Goal: Information Seeking & Learning: Understand process/instructions

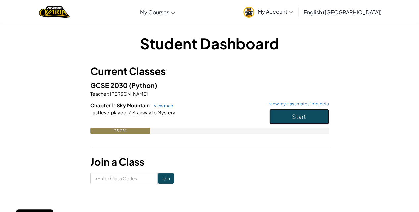
click at [294, 112] on button "Start" at bounding box center [299, 116] width 60 height 15
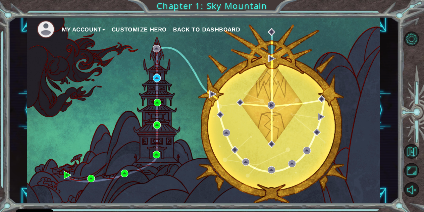
click at [83, 49] on div "My Account Customize Hero Back to Dashboard" at bounding box center [203, 110] width 353 height 186
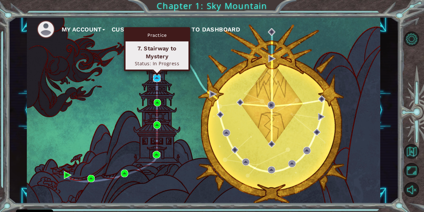
click at [154, 76] on img at bounding box center [156, 77] width 7 height 7
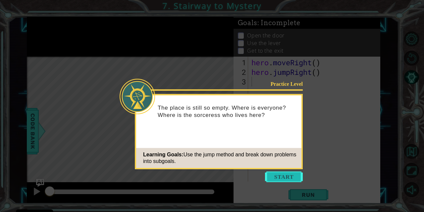
click at [269, 175] on button "Start" at bounding box center [284, 177] width 38 height 11
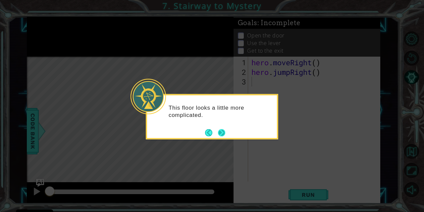
click at [222, 135] on button "Next" at bounding box center [222, 133] width 8 height 8
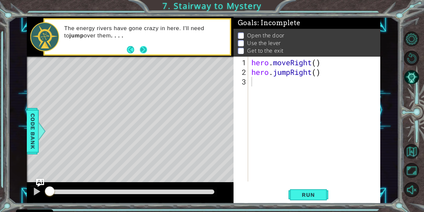
click at [143, 45] on footer at bounding box center [137, 50] width 20 height 10
click at [143, 49] on button "Next" at bounding box center [143, 50] width 8 height 8
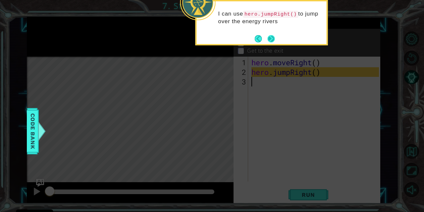
click at [269, 38] on button "Next" at bounding box center [271, 39] width 8 height 8
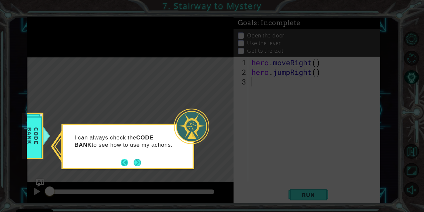
click at [133, 162] on button "Next" at bounding box center [137, 162] width 8 height 8
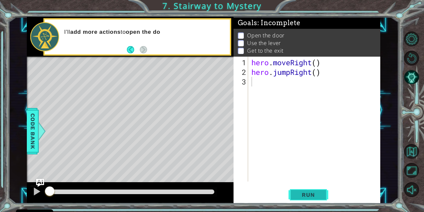
click at [302, 196] on span "Run" at bounding box center [308, 194] width 26 height 7
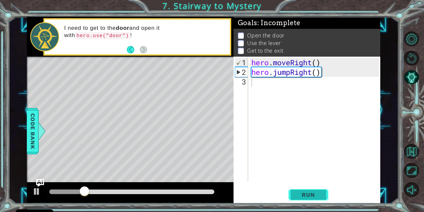
click at [306, 189] on button "Run" at bounding box center [308, 194] width 40 height 15
click at [255, 83] on div "hero . moveRight ( ) hero . jumpRight ( )" at bounding box center [316, 130] width 132 height 144
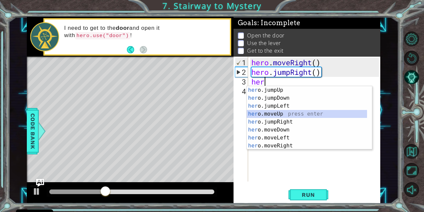
click at [262, 113] on div "her o.jumpUp press enter her o.jumpDown press enter her o.jumpLeft press enter …" at bounding box center [307, 125] width 121 height 79
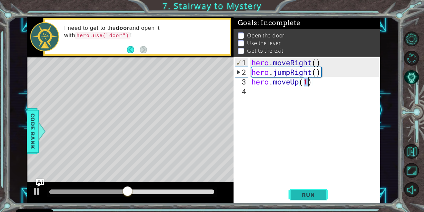
type textarea "hero.moveUp(1)"
click at [304, 201] on button "Run" at bounding box center [308, 194] width 40 height 15
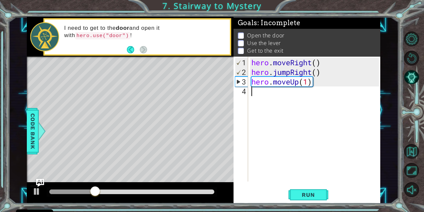
click at [258, 91] on div "hero . moveRight ( ) hero . jumpRight ( ) hero . moveUp ( 1 )" at bounding box center [316, 130] width 132 height 144
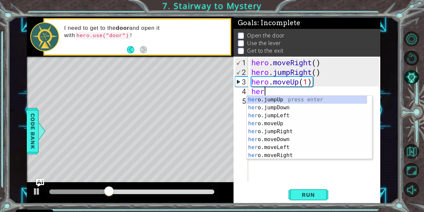
type textarea "h"
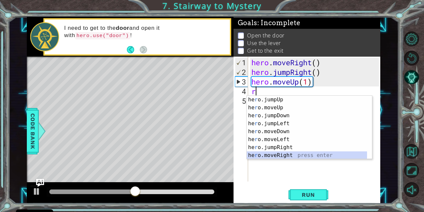
click at [272, 154] on div "he r o.jumpUp press enter he r o.moveUp press enter he r o.jumpDown press enter…" at bounding box center [307, 135] width 121 height 79
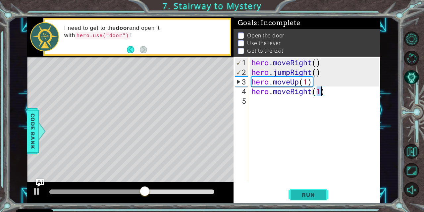
type textarea "hero.moveRight(1)"
click at [304, 198] on span "Run" at bounding box center [308, 194] width 26 height 7
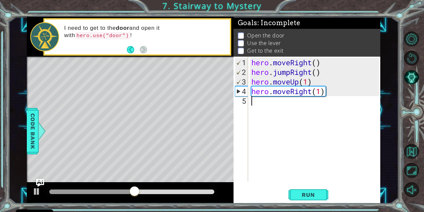
click at [264, 101] on div "hero . moveRight ( ) hero . jumpRight ( ) hero . moveUp ( 1 ) hero . moveRight …" at bounding box center [316, 130] width 132 height 144
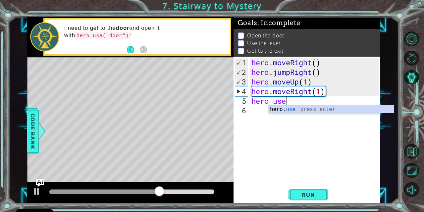
scroll to position [0, 1]
click at [279, 107] on div "hero. use press enter" at bounding box center [331, 117] width 125 height 24
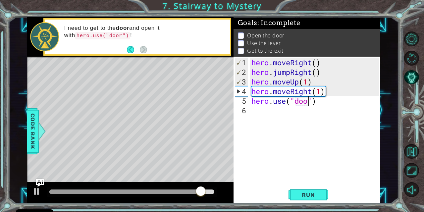
scroll to position [0, 3]
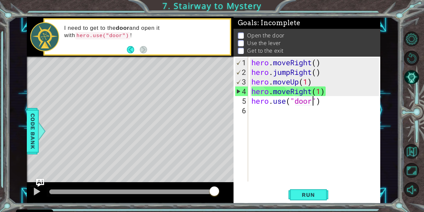
type textarea "hero.use("door")"
click at [306, 198] on span "Run" at bounding box center [308, 194] width 26 height 7
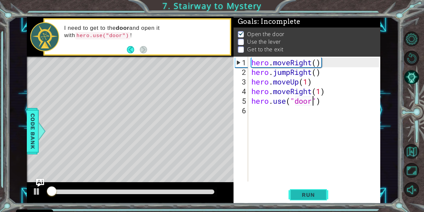
scroll to position [5, 0]
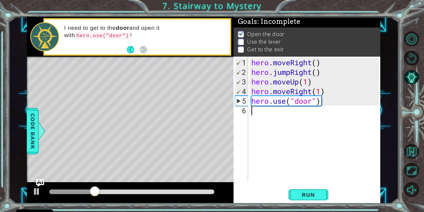
click at [261, 112] on div "hero . moveRight ( ) hero . jumpRight ( ) hero . moveUp ( 1 ) hero . moveRight …" at bounding box center [316, 130] width 132 height 144
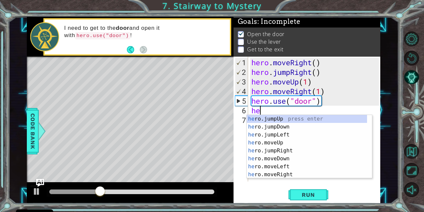
scroll to position [0, 0]
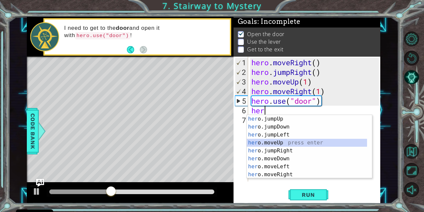
click at [265, 142] on div "her o.jumpUp press enter her o.jumpDown press enter her o.jumpLeft press enter …" at bounding box center [307, 154] width 121 height 79
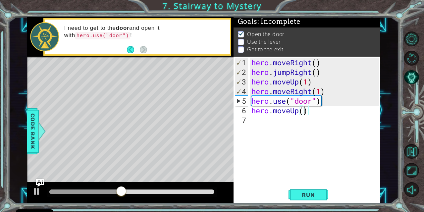
scroll to position [0, 2]
type textarea "hero.moveUp(2)"
click at [258, 122] on div "hero . moveRight ( ) hero . jumpRight ( ) hero . moveUp ( 1 ) hero . moveRight …" at bounding box center [316, 130] width 132 height 144
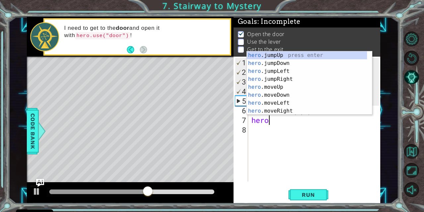
scroll to position [0, 0]
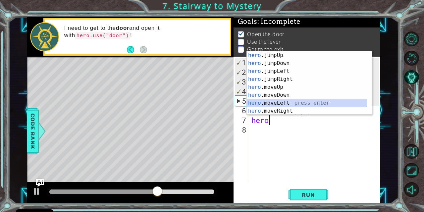
click at [268, 101] on div "hero .jumpUp press enter hero .jumpDown press enter hero .jumpLeft press enter …" at bounding box center [307, 90] width 121 height 79
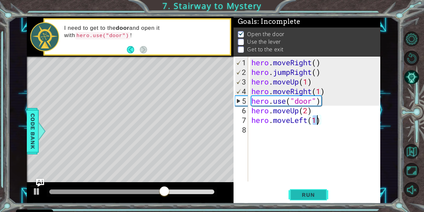
type textarea "hero.moveLeft(1)"
click at [310, 192] on span "Run" at bounding box center [308, 194] width 26 height 7
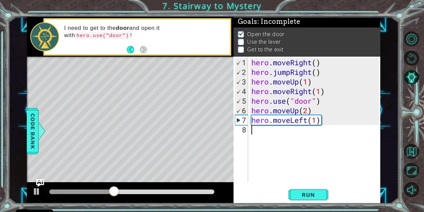
click at [258, 139] on div "hero . moveRight ( ) hero . jumpRight ( ) hero . moveUp ( 1 ) hero . moveRight …" at bounding box center [316, 130] width 132 height 144
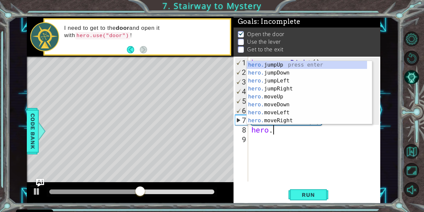
scroll to position [0, 1]
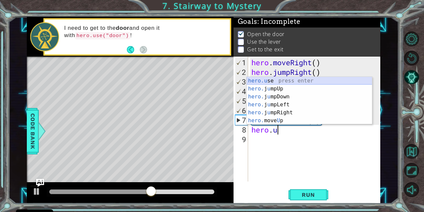
click at [271, 82] on div "hero.u se press enter hero. j u mpUp press enter hero. j u mpDown press enter h…" at bounding box center [309, 109] width 125 height 64
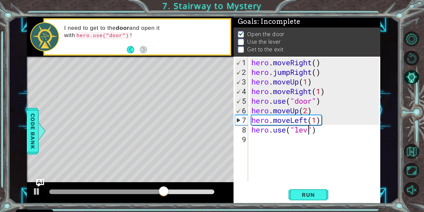
scroll to position [0, 3]
type textarea "hero.use("lever")"
click at [305, 193] on span "Run" at bounding box center [308, 194] width 26 height 7
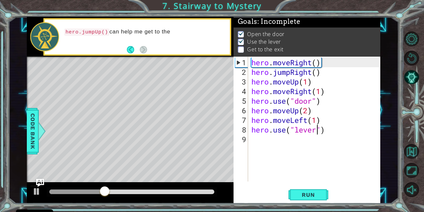
click at [133, 53] on footer at bounding box center [137, 50] width 20 height 10
click at [130, 50] on button "Back" at bounding box center [133, 49] width 13 height 7
click at [308, 191] on button "Run" at bounding box center [308, 194] width 40 height 15
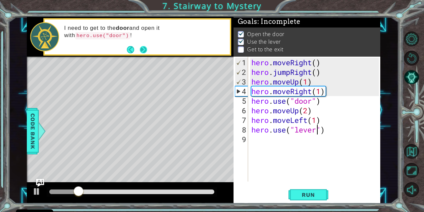
click at [144, 50] on button "Next" at bounding box center [143, 49] width 7 height 7
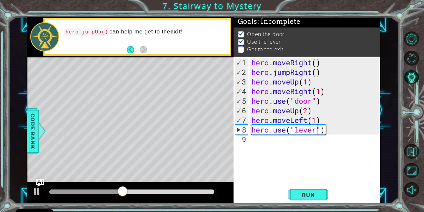
scroll to position [0, 0]
click at [268, 139] on div "hero . moveRight ( ) hero . jumpRight ( ) hero . moveUp ( 1 ) hero . moveRight …" at bounding box center [316, 130] width 132 height 144
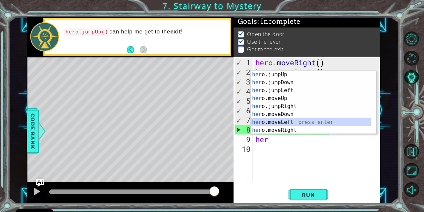
click at [264, 121] on div "her o.jumpUp press enter her o.jumpDown press enter her o.jumpLeft press enter …" at bounding box center [311, 110] width 121 height 79
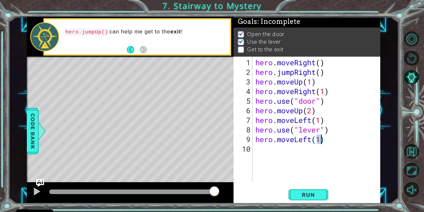
type textarea "hero.moveLeft(2)"
click at [316, 192] on span "Run" at bounding box center [308, 194] width 26 height 7
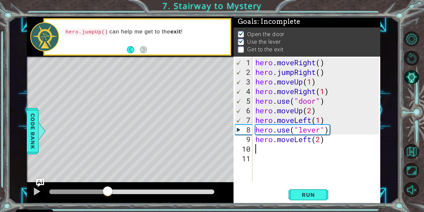
drag, startPoint x: 52, startPoint y: 189, endPoint x: 108, endPoint y: 198, distance: 57.0
click at [108, 198] on div at bounding box center [130, 192] width 207 height 21
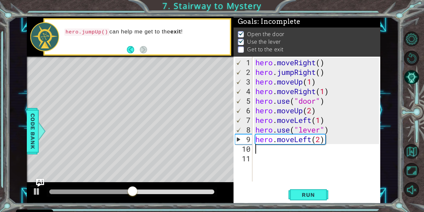
click at [266, 152] on div "hero . moveRight ( ) hero . jumpRight ( ) hero . moveUp ( 1 ) hero . moveRight …" at bounding box center [318, 130] width 128 height 144
click at [112, 103] on div "Level Map" at bounding box center [180, 154] width 306 height 195
click at [257, 146] on div "hero . moveRight ( ) hero . jumpRight ( ) hero . moveUp ( 1 ) hero . moveRight …" at bounding box center [318, 130] width 128 height 144
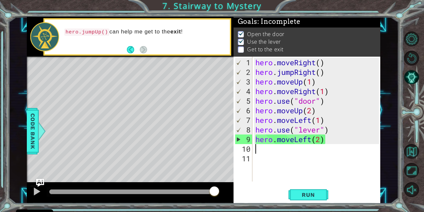
click at [257, 146] on div "hero . moveRight ( ) hero . jumpRight ( ) hero . moveUp ( 1 ) hero . moveRight …" at bounding box center [318, 130] width 128 height 144
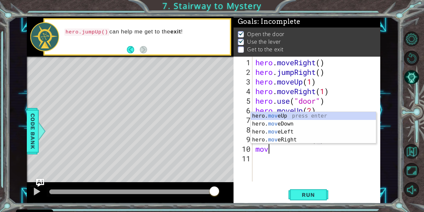
scroll to position [0, 0]
click at [274, 119] on div "hero. move Up press enter hero. move Down press enter hero. move Left press ent…" at bounding box center [313, 136] width 125 height 48
type textarea "hero.moveUp(1)"
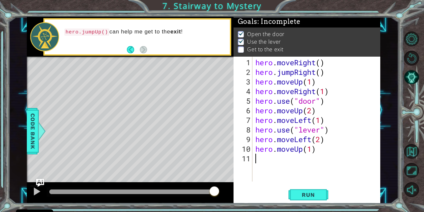
click at [255, 159] on div "hero . moveRight ( ) hero . jumpRight ( ) hero . moveUp ( 1 ) hero . moveRight …" at bounding box center [318, 130] width 128 height 144
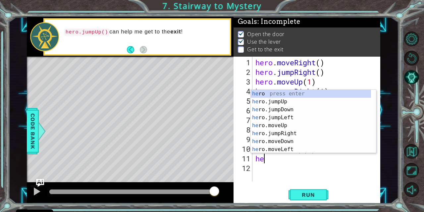
scroll to position [0, 0]
type textarea "hero"
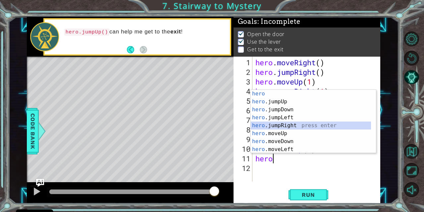
click at [283, 127] on div "hero press enter hero .jumpUp press enter hero .jumpDown press enter hero .jump…" at bounding box center [311, 129] width 121 height 79
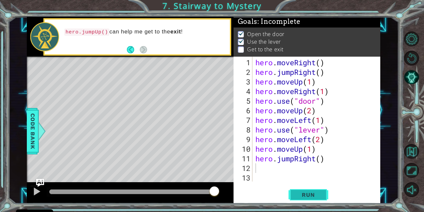
click at [303, 200] on button "Run" at bounding box center [308, 194] width 40 height 15
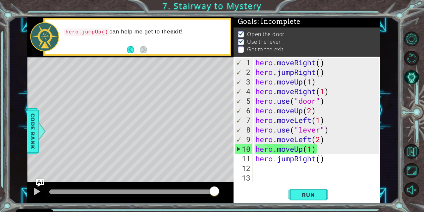
click at [317, 149] on div "hero . moveRight ( ) hero . jumpRight ( ) hero . moveUp ( 1 ) hero . moveRight …" at bounding box center [318, 130] width 128 height 144
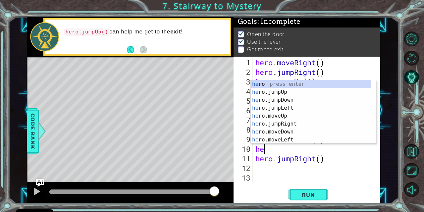
type textarea "h"
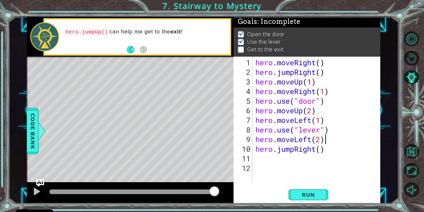
click at [124, 48] on div "hero.jumpUp() can help me get to the exit !" at bounding box center [145, 37] width 171 height 24
click at [129, 50] on button "Back" at bounding box center [133, 49] width 13 height 7
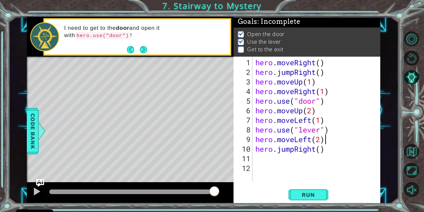
click at [134, 46] on footer at bounding box center [137, 50] width 20 height 10
click at [319, 201] on button "Run" at bounding box center [308, 194] width 40 height 15
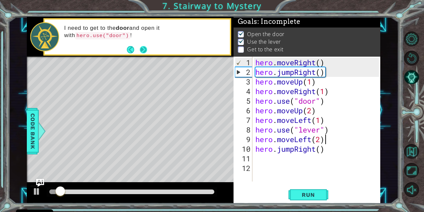
click at [145, 49] on button "Next" at bounding box center [143, 49] width 7 height 7
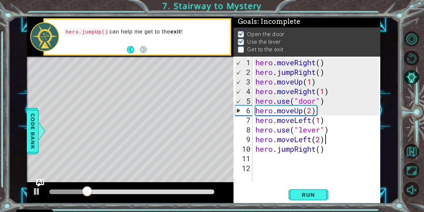
click at [265, 61] on div "hero . moveRight ( ) hero . jumpRight ( ) hero . moveUp ( 1 ) hero . moveRight …" at bounding box center [318, 130] width 128 height 144
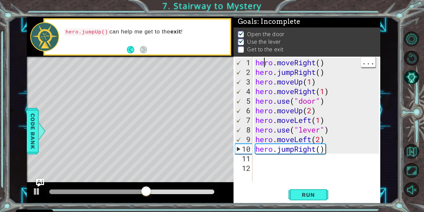
click at [315, 151] on div "hero . moveRight ( ) hero . jumpRight ( ) hero . moveUp ( 1 ) hero . moveRight …" at bounding box center [318, 130] width 128 height 144
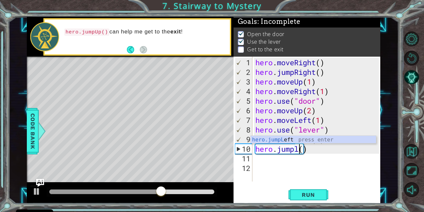
scroll to position [0, 2]
click at [292, 139] on div "hero.jumpL eft press enter" at bounding box center [313, 148] width 125 height 24
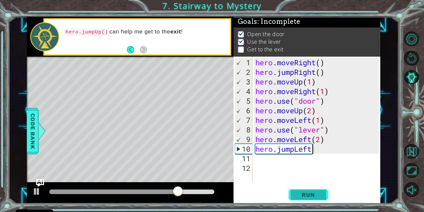
click at [309, 200] on button "Run" at bounding box center [308, 194] width 40 height 15
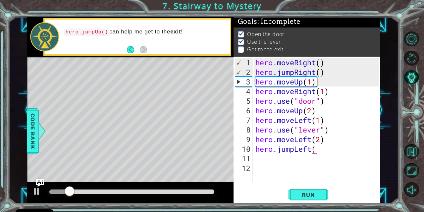
scroll to position [0, 3]
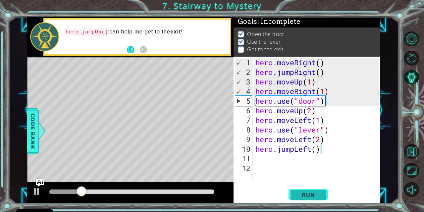
click at [326, 193] on button "Run" at bounding box center [308, 194] width 40 height 15
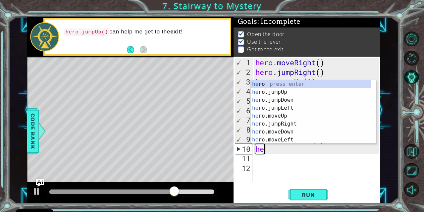
scroll to position [0, 0]
type textarea "h"
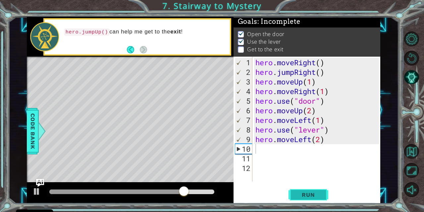
click at [308, 191] on span "Run" at bounding box center [308, 194] width 26 height 7
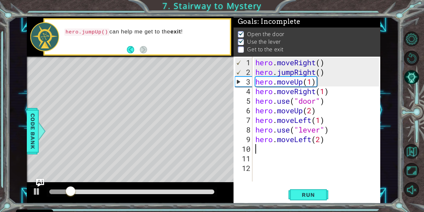
click at [264, 150] on div "hero . moveRight ( ) hero . jumpRight ( ) hero . moveUp ( 1 ) hero . moveRight …" at bounding box center [318, 130] width 128 height 144
type textarea "j"
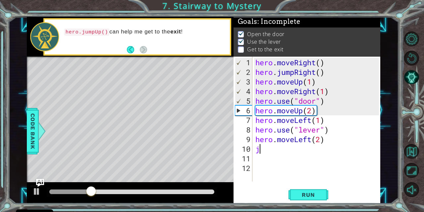
click at [271, 148] on div "hero . moveRight ( ) hero . jumpRight ( ) hero . moveUp ( 1 ) hero . moveRight …" at bounding box center [318, 130] width 128 height 144
type textarea "hero.moveLeft(2)"
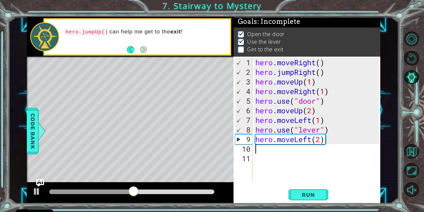
click at [262, 153] on div "hero . moveRight ( ) hero . jumpRight ( ) hero . moveUp ( 1 ) hero . moveRight …" at bounding box center [318, 130] width 128 height 144
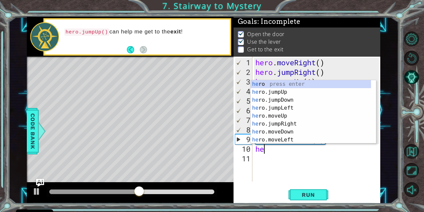
type textarea "her"
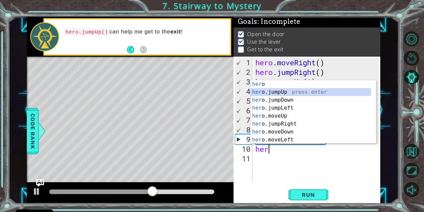
click at [283, 89] on div "her o press enter her o.jumpUp press enter her o.jumpDown press enter her o.jum…" at bounding box center [311, 119] width 121 height 79
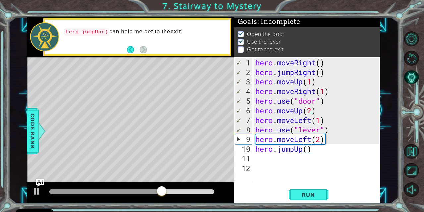
click at [307, 152] on div "hero . moveRight ( ) hero . jumpRight ( ) hero . moveUp ( 1 ) hero . moveRight …" at bounding box center [318, 130] width 128 height 144
type textarea "hero.jumpUp(2)"
click at [307, 190] on button "Run" at bounding box center [308, 194] width 40 height 15
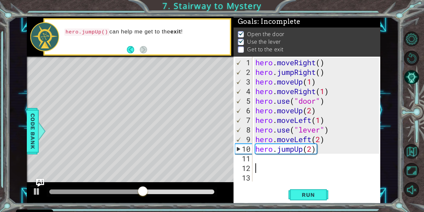
click at [265, 165] on div "hero . moveRight ( ) hero . jumpRight ( ) hero . moveUp ( 1 ) hero . moveRight …" at bounding box center [318, 130] width 128 height 144
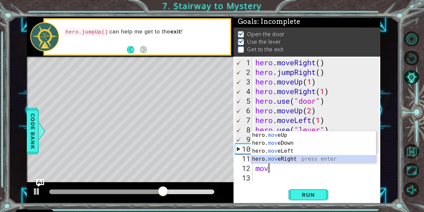
click at [273, 157] on div "hero. mov eUp press enter hero. mov eDown press enter hero. mov eLeft press ent…" at bounding box center [313, 155] width 125 height 48
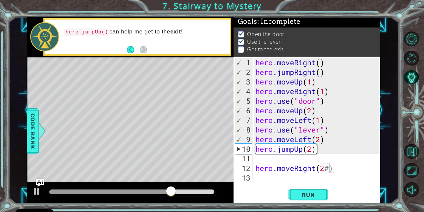
type textarea "hero.moveRight(2)"
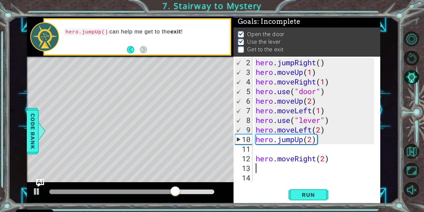
scroll to position [9, 0]
click at [330, 160] on div "hero . jumpRight ( ) hero . moveUp ( 1 ) hero . moveRight ( 1 ) hero . use ( "d…" at bounding box center [315, 130] width 123 height 144
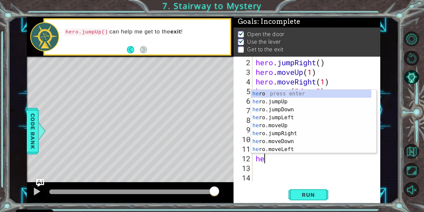
type textarea "h"
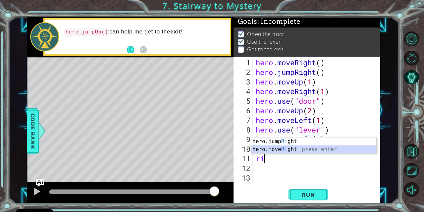
click at [314, 148] on div "hero.jump Ri ght press enter hero.move Ri ght press enter" at bounding box center [313, 153] width 125 height 32
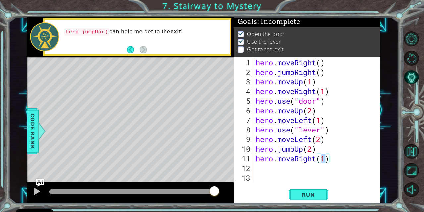
type textarea "hero.moveRight(2)"
click at [309, 188] on button "Run" at bounding box center [308, 194] width 40 height 15
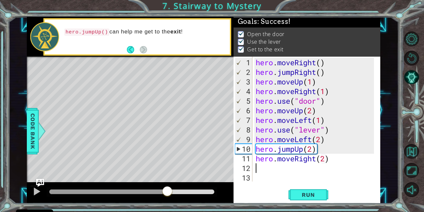
drag, startPoint x: 67, startPoint y: 192, endPoint x: 168, endPoint y: 197, distance: 101.1
click at [168, 197] on div at bounding box center [167, 192] width 12 height 12
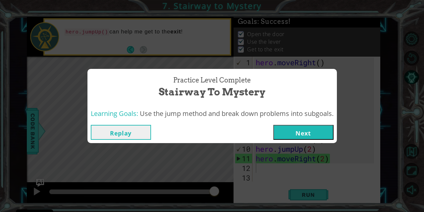
click at [320, 136] on button "Next" at bounding box center [303, 132] width 60 height 15
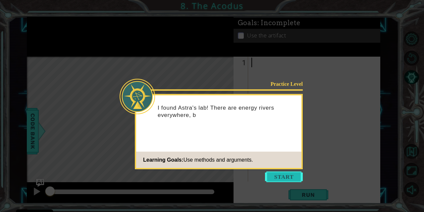
click at [287, 180] on button "Start" at bounding box center [284, 177] width 38 height 11
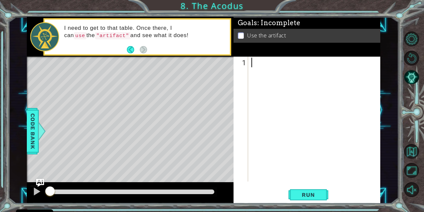
click at [0, 123] on div "1 ההההההההההההההההההההההההההההההההההההההההההההההההההההההההההההההההההההההההההההה…" at bounding box center [212, 106] width 424 height 212
click at [258, 72] on div at bounding box center [316, 130] width 132 height 144
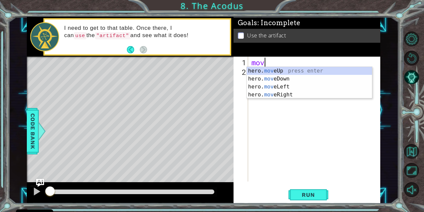
scroll to position [0, 0]
click at [264, 72] on div "hero. move Up press enter hero. move Down press enter hero. move Left press ent…" at bounding box center [309, 91] width 125 height 48
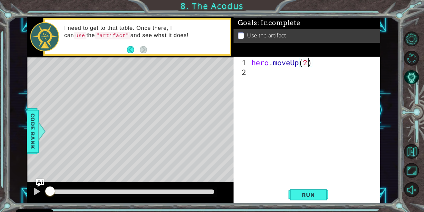
type textarea "hero.moveUp(2)"
click at [258, 73] on div "hero . moveUp ( 2 )" at bounding box center [316, 130] width 132 height 144
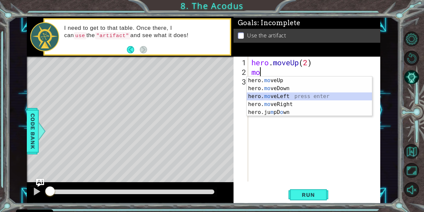
click at [277, 96] on div "hero. mo veUp press enter hero. mo veDown press enter hero. mo veLeft press ent…" at bounding box center [309, 104] width 125 height 56
type textarea "hero.moveLeft(1)"
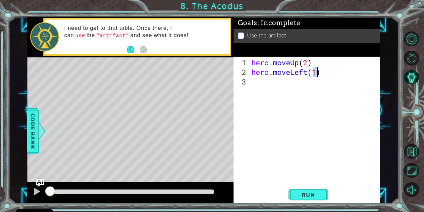
click at [265, 81] on div "hero . moveUp ( 2 ) hero . moveLeft ( 1 )" at bounding box center [316, 130] width 132 height 144
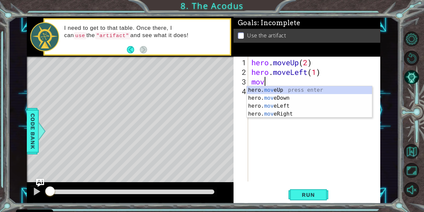
scroll to position [0, 0]
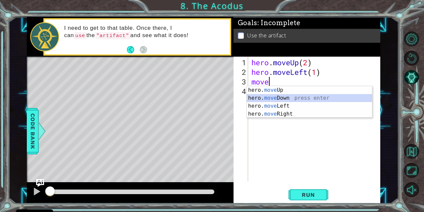
click at [278, 96] on div "hero. move Up press enter hero. move Down press enter hero. move Left press ent…" at bounding box center [309, 110] width 125 height 48
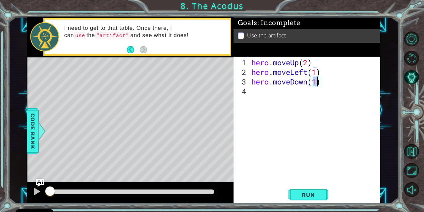
type textarea "hero.moveDown(2)"
click at [259, 92] on div "hero . moveUp ( 2 ) hero . moveLeft ( 1 ) hero . moveDown ( 2 )" at bounding box center [316, 130] width 132 height 144
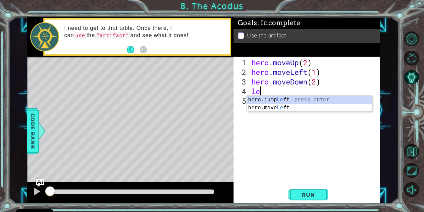
scroll to position [0, 0]
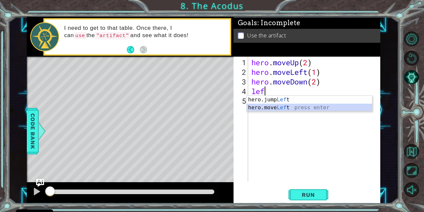
click at [290, 110] on div "hero.jump Lef t press enter hero.move Lef t press enter" at bounding box center [309, 112] width 125 height 32
type textarea "hero.moveLeft(3)"
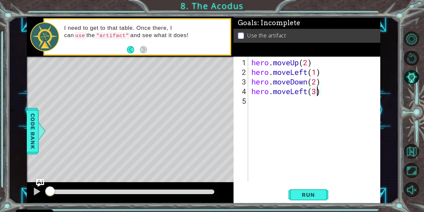
scroll to position [0, 3]
click at [260, 101] on div "hero . moveUp ( 2 ) hero . moveLeft ( 1 ) hero . moveDown ( 2 ) hero . moveLeft…" at bounding box center [316, 130] width 132 height 144
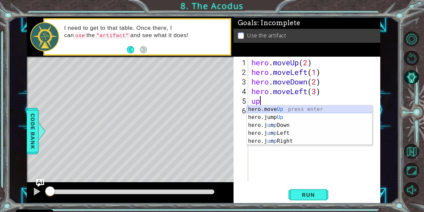
click at [266, 110] on div "hero.move Up press enter hero.jump Up press enter hero.j u m p Down press enter…" at bounding box center [309, 133] width 125 height 56
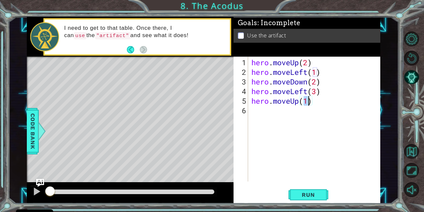
type textarea "hero.moveUp(2)"
click at [262, 116] on div "hero . moveUp ( 2 ) hero . moveLeft ( 1 ) hero . moveDown ( 2 ) hero . moveLeft…" at bounding box center [316, 130] width 132 height 144
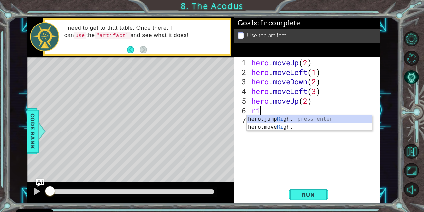
type textarea "rig"
click at [263, 119] on div "hero.jump Rig ht press enter hero.move Rig ht press enter" at bounding box center [309, 131] width 125 height 32
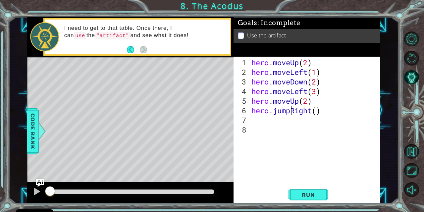
click at [291, 111] on div "hero . moveUp ( 2 ) hero . moveLeft ( 1 ) hero . moveDown ( 2 ) hero . moveLeft…" at bounding box center [316, 130] width 132 height 144
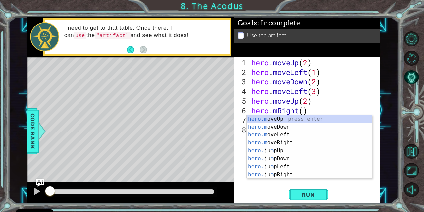
scroll to position [0, 1]
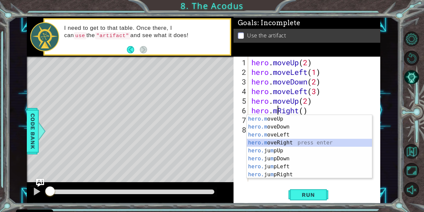
click at [287, 144] on div "hero.m oveUp press enter hero.m oveDown press enter hero.m oveLeft press enter …" at bounding box center [309, 154] width 125 height 79
type textarea "hero.moveRight(1)"
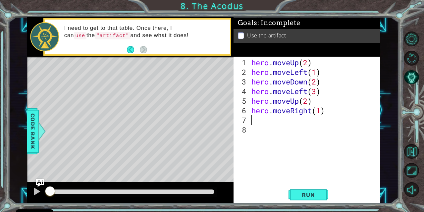
click at [259, 124] on div "hero . moveUp ( 2 ) hero . moveLeft ( 1 ) hero . moveDown ( 2 ) hero . moveLeft…" at bounding box center [316, 130] width 132 height 144
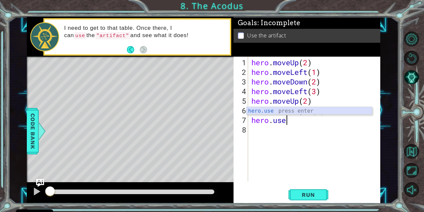
click at [272, 109] on div "hero.use press enter" at bounding box center [309, 119] width 125 height 24
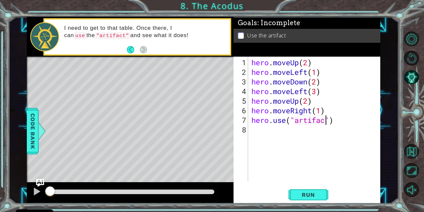
scroll to position [0, 3]
click at [302, 196] on span "Run" at bounding box center [308, 194] width 26 height 7
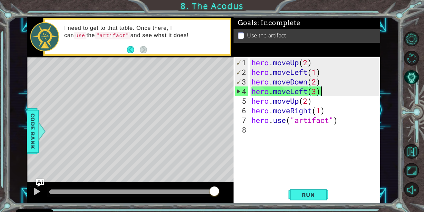
click at [324, 92] on div "hero . moveUp ( 2 ) hero . moveLeft ( 1 ) hero . moveDown ( 2 ) hero . moveLeft…" at bounding box center [316, 130] width 132 height 144
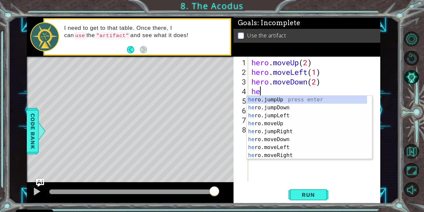
scroll to position [0, 0]
type textarea "h"
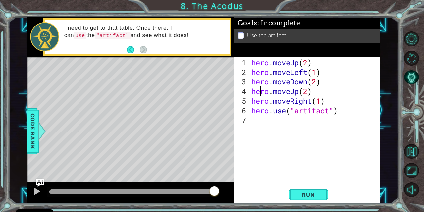
click at [262, 86] on div "hero . moveUp ( 2 ) hero . moveLeft ( 1 ) hero . moveDown ( 2 ) hero . moveUp (…" at bounding box center [316, 130] width 132 height 144
click at [252, 85] on div "hero . moveUp ( 2 ) hero . moveLeft ( 1 ) hero . moveDown ( 2 ) hero . moveUp (…" at bounding box center [316, 130] width 132 height 144
type textarea "hero.moveDown(2)"
click at [325, 82] on div "hero . moveUp ( 2 ) hero . moveLeft ( 1 ) hero . moveDown ( 2 ) hero . moveUp (…" at bounding box center [316, 130] width 132 height 144
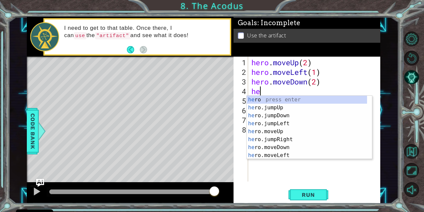
type textarea "her"
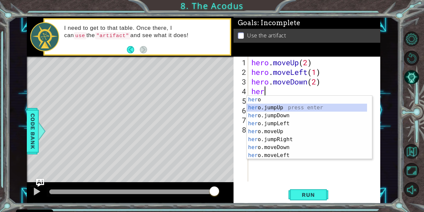
click at [278, 106] on div "her o press enter her o.jumpUp press enter her o.jumpDown press enter her o.jum…" at bounding box center [307, 135] width 121 height 79
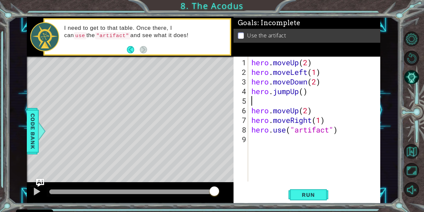
type textarea "m"
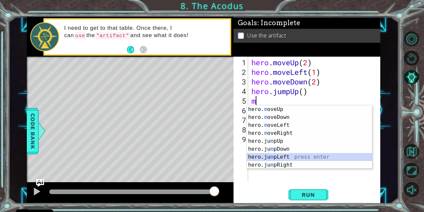
click at [280, 156] on div "hero. m oveUp press enter hero. m oveDown press enter hero. m oveLeft press ent…" at bounding box center [309, 144] width 125 height 79
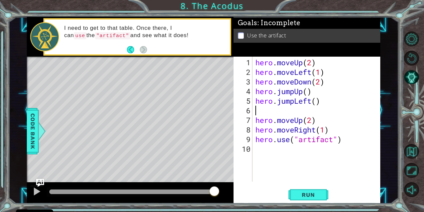
click at [315, 102] on div "hero . moveUp ( 2 ) hero . moveLeft ( 1 ) hero . moveDown ( 2 ) hero . jumpUp (…" at bounding box center [318, 130] width 128 height 144
type textarea "hero.jumpLeft(2)"
click at [261, 107] on div "hero . moveUp ( 2 ) hero . moveLeft ( 1 ) hero . moveDown ( 2 ) hero . jumpUp (…" at bounding box center [318, 130] width 128 height 144
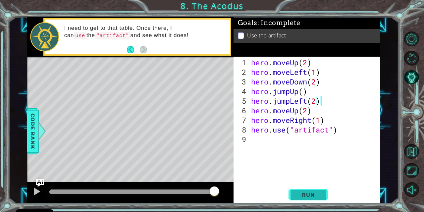
click at [303, 194] on span "Run" at bounding box center [308, 194] width 26 height 7
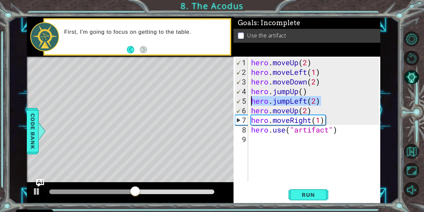
drag, startPoint x: 321, startPoint y: 99, endPoint x: 250, endPoint y: 100, distance: 70.5
click at [250, 100] on div "hero . moveUp ( 2 ) hero . moveLeft ( 1 ) hero . moveDown ( 2 ) hero . jumpUp (…" at bounding box center [316, 130] width 132 height 144
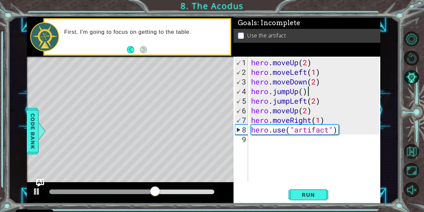
click at [313, 93] on div "hero . moveUp ( 2 ) hero . moveLeft ( 1 ) hero . moveDown ( 2 ) hero . jumpUp (…" at bounding box center [316, 130] width 132 height 144
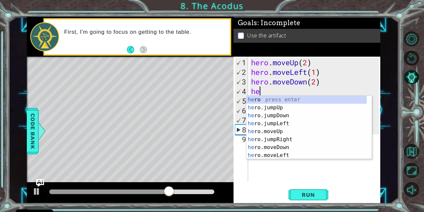
type textarea "h"
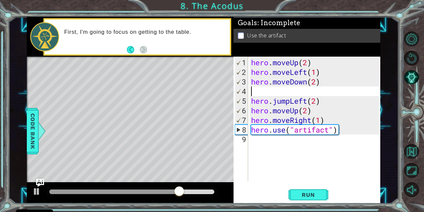
paste textarea "hero.jumpLeft(2)"
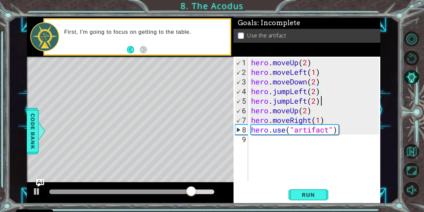
click at [320, 102] on div "hero . moveUp ( 2 ) hero . moveLeft ( 1 ) hero . moveDown ( 2 ) hero . jumpLeft…" at bounding box center [316, 130] width 132 height 144
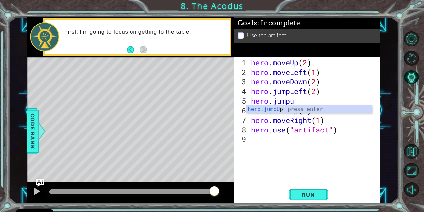
scroll to position [0, 2]
type textarea "hero.jumpup"
click at [313, 109] on div "hero.jumpUp press enter" at bounding box center [308, 117] width 125 height 24
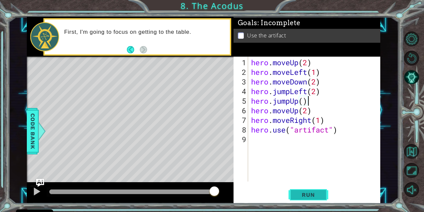
type textarea "hero.jumpUp()"
click at [308, 190] on button "Run" at bounding box center [308, 194] width 40 height 15
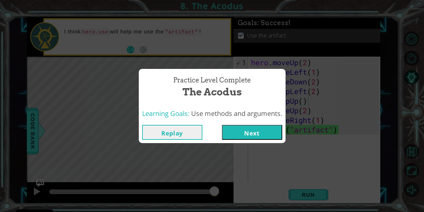
click at [248, 135] on button "Next" at bounding box center [252, 132] width 60 height 15
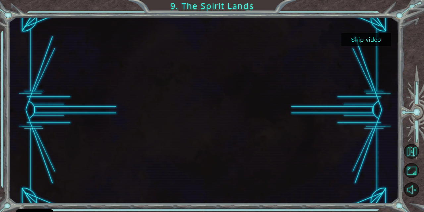
click at [354, 43] on button "Skip video" at bounding box center [366, 39] width 50 height 13
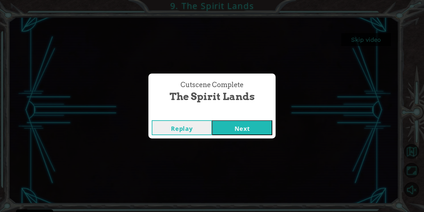
click at [261, 126] on button "Next" at bounding box center [242, 127] width 60 height 15
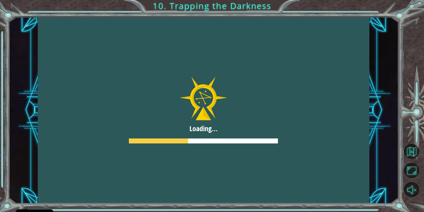
click at [1, 188] on div "Temporary Text Loading... 10. Trapping the Darkness" at bounding box center [212, 106] width 424 height 212
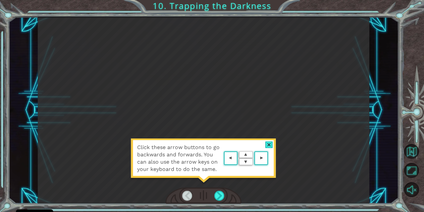
click at [270, 158] on area at bounding box center [270, 158] width 0 height 0
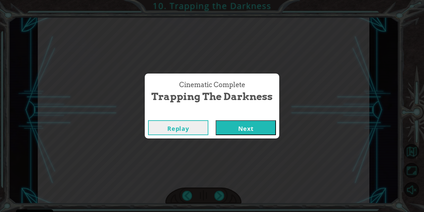
click at [246, 132] on button "Next" at bounding box center [246, 127] width 60 height 15
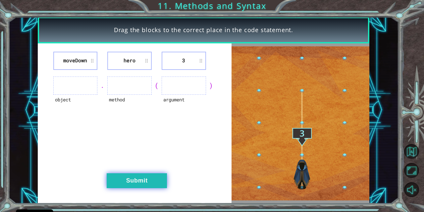
click at [137, 181] on button "Submit" at bounding box center [137, 180] width 60 height 15
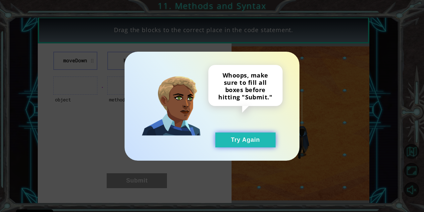
click at [243, 135] on button "Try Again" at bounding box center [245, 139] width 60 height 15
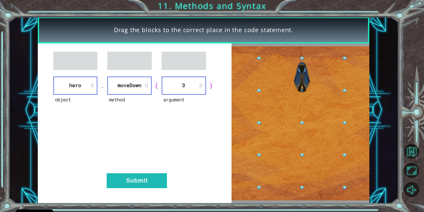
click at [187, 79] on li "3" at bounding box center [184, 85] width 44 height 18
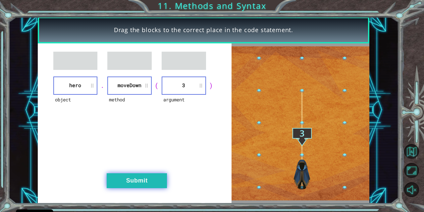
click at [146, 175] on button "Submit" at bounding box center [137, 180] width 60 height 15
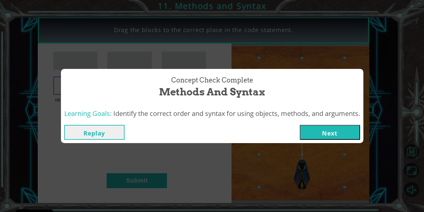
click at [304, 133] on button "Next" at bounding box center [330, 132] width 60 height 15
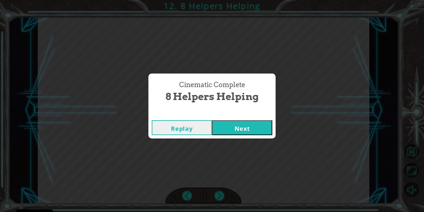
click at [234, 128] on button "Next" at bounding box center [242, 127] width 60 height 15
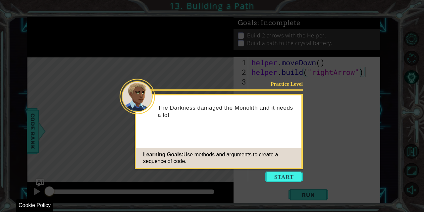
drag, startPoint x: 277, startPoint y: 172, endPoint x: 274, endPoint y: 224, distance: 52.4
click at [274, 212] on html "Cookie Policy CodeCombat uses a few essential and non-essential cookies. Privac…" at bounding box center [212, 106] width 424 height 212
click at [287, 177] on button "Start" at bounding box center [284, 177] width 38 height 11
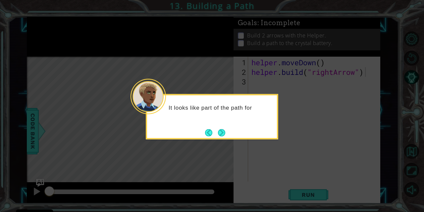
click at [226, 141] on icon at bounding box center [212, 106] width 424 height 212
click at [222, 134] on button "Next" at bounding box center [221, 132] width 7 height 7
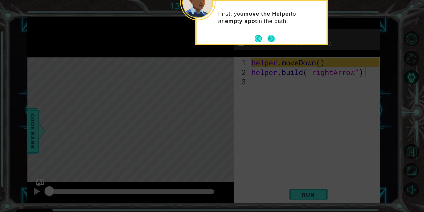
click at [269, 34] on footer at bounding box center [265, 39] width 20 height 10
click at [269, 35] on button "Next" at bounding box center [270, 38] width 7 height 7
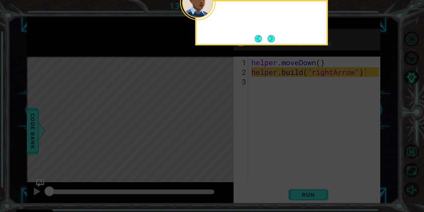
click at [269, 34] on footer at bounding box center [265, 39] width 20 height 10
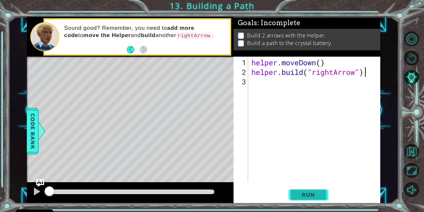
click at [308, 197] on span "Run" at bounding box center [308, 194] width 26 height 7
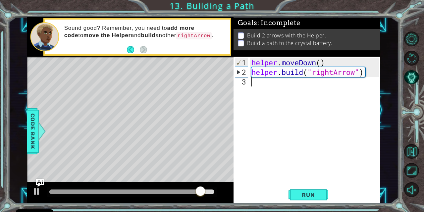
click at [268, 87] on div "helper . moveDown ( ) helper . build ( "rightArrow" )" at bounding box center [316, 130] width 132 height 144
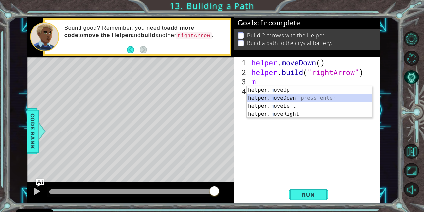
click at [268, 95] on div "helper. m oveUp press enter helper. m oveDown press enter helper. m oveLeft pre…" at bounding box center [309, 110] width 125 height 48
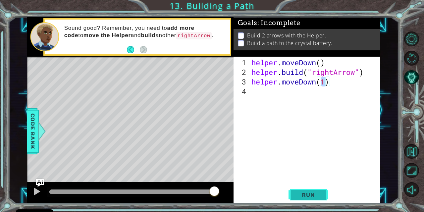
click at [310, 195] on span "Run" at bounding box center [308, 194] width 26 height 7
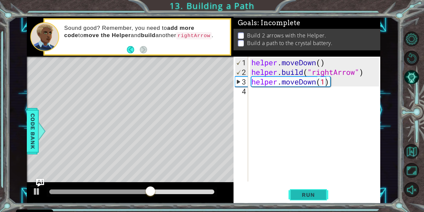
click at [314, 197] on span "Run" at bounding box center [308, 194] width 26 height 7
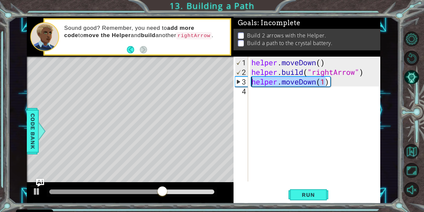
drag, startPoint x: 325, startPoint y: 81, endPoint x: 249, endPoint y: 85, distance: 76.3
click at [249, 85] on div "helper.moveDown(1) 1 2 3 4 helper . moveDown ( ) helper . build ( "rightArrow" …" at bounding box center [305, 119] width 145 height 125
type textarea ")"
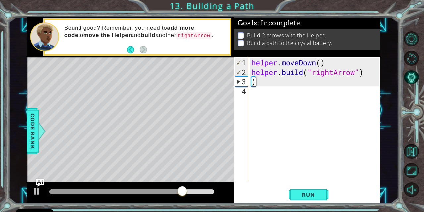
click at [263, 83] on div "helper . moveDown ( ) helper . build ( "rightArrow" ) )" at bounding box center [316, 130] width 132 height 144
click at [257, 89] on div "helper . moveDown ( ) helper . build ( "rightArrow" ) )" at bounding box center [316, 130] width 132 height 144
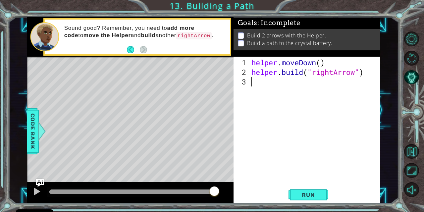
drag, startPoint x: 257, startPoint y: 87, endPoint x: 251, endPoint y: 85, distance: 6.8
click at [251, 85] on div "helper . moveDown ( ) helper . build ( "rightArrow" )" at bounding box center [316, 130] width 132 height 144
click at [298, 191] on button "Run" at bounding box center [308, 194] width 40 height 15
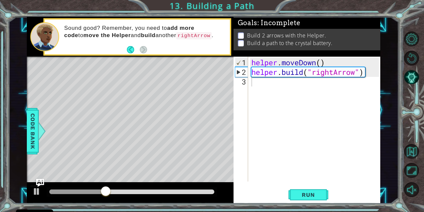
drag, startPoint x: 102, startPoint y: 185, endPoint x: 50, endPoint y: 188, distance: 52.4
click at [50, 188] on div at bounding box center [130, 192] width 207 height 21
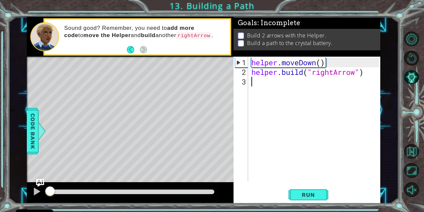
drag, startPoint x: 113, startPoint y: 188, endPoint x: 20, endPoint y: 170, distance: 94.1
click at [20, 170] on div "1 ההההההההההההההההההההההההההההההההההההההההההההההההההההההההההההההההההההההההההההה…" at bounding box center [204, 110] width 390 height 186
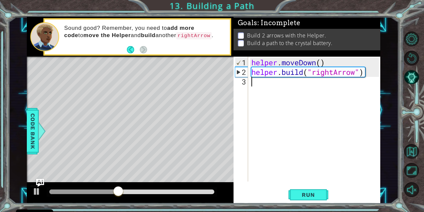
click at [256, 92] on div "helper . moveDown ( ) helper . build ( "rightArrow" )" at bounding box center [316, 130] width 132 height 144
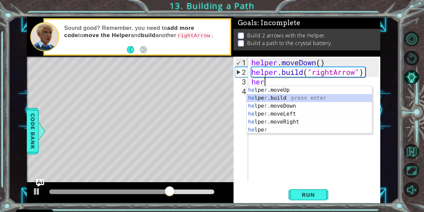
click at [289, 99] on div "he lpe r .moveUp press enter he lpe r .build press enter he lpe r .moveDown pre…" at bounding box center [309, 118] width 125 height 64
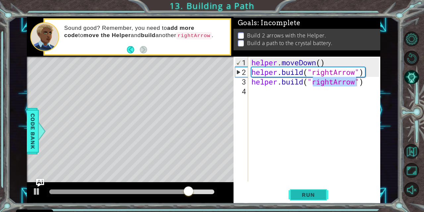
click at [305, 195] on span "Run" at bounding box center [308, 194] width 26 height 7
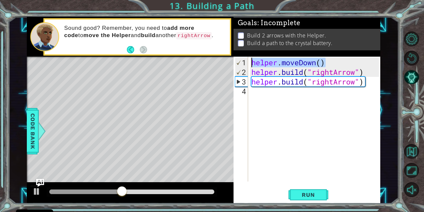
drag, startPoint x: 328, startPoint y: 61, endPoint x: 243, endPoint y: 64, distance: 85.1
click at [243, 64] on div "[DOMAIN_NAME]("rightArrow") 1 2 3 4 helper . moveDown ( ) helper . build ( "rig…" at bounding box center [305, 119] width 145 height 125
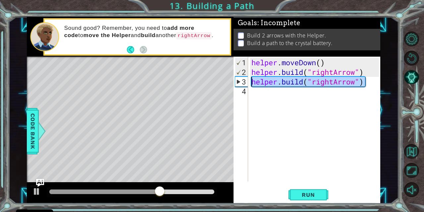
drag, startPoint x: 367, startPoint y: 80, endPoint x: 252, endPoint y: 84, distance: 115.0
click at [252, 84] on div "helper . moveDown ( ) helper . build ( "rightArrow" ) helper . build ( "rightAr…" at bounding box center [316, 130] width 132 height 144
type textarea "[DOMAIN_NAME]("rightArrow")"
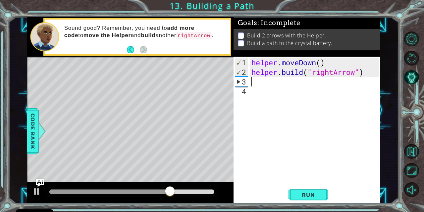
paste textarea "helper.moveDown()"
click at [252, 84] on div "helper . moveDown ( ) helper . build ( "rightArrow" ) helper . moveDown ( )" at bounding box center [316, 130] width 132 height 144
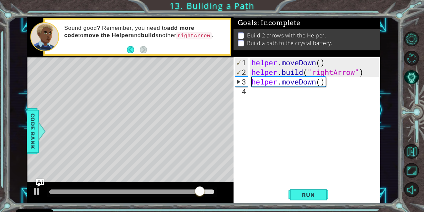
type textarea "[DOMAIN_NAME]("rightArrow")"
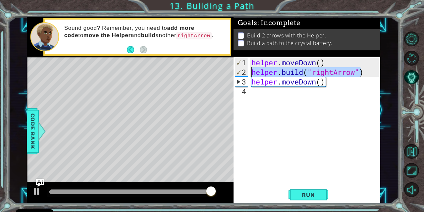
drag, startPoint x: 362, startPoint y: 72, endPoint x: 249, endPoint y: 70, distance: 112.9
click at [249, 70] on div "[DOMAIN_NAME]("rightArrow") 1 2 3 4 helper . moveDown ( ) helper . build ( "rig…" at bounding box center [305, 119] width 145 height 125
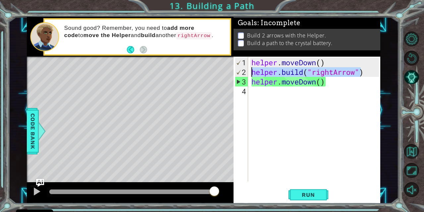
click at [256, 95] on div "helper . moveDown ( ) helper . build ( "rightArrow" ) helper . moveDown ( )" at bounding box center [316, 130] width 132 height 144
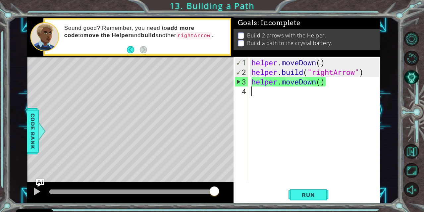
paste textarea "[DOMAIN_NAME]("rightArrow""
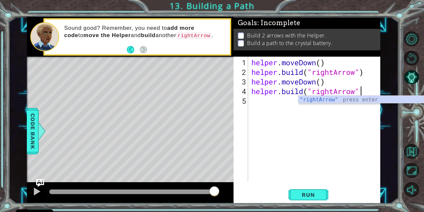
paste textarea "[DOMAIN_NAME]("rightArrow""
click at [315, 102] on div ""righ [PERSON_NAME]" press enter" at bounding box center [360, 108] width 125 height 24
type textarea "[DOMAIN_NAME]("rightArrow""
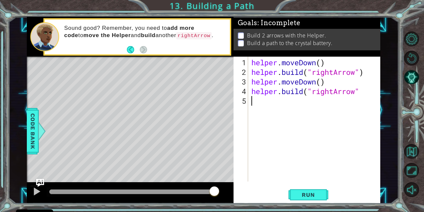
click at [254, 102] on div "helper . moveDown ( ) helper . build ( "rightArrow" ) helper . moveDown ( ) hel…" at bounding box center [316, 130] width 132 height 144
paste textarea "[DOMAIN_NAME]("rightArrow""
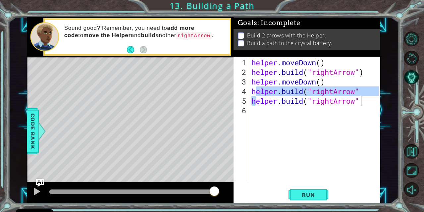
click at [254, 102] on div "helper . moveDown ( ) helper . build ( "rightArrow" ) helper . moveDown ( ) hel…" at bounding box center [316, 130] width 132 height 144
click at [315, 196] on span "Run" at bounding box center [308, 194] width 26 height 7
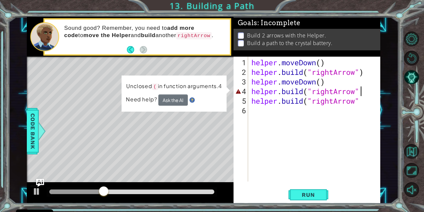
click at [363, 93] on div "helper . moveDown ( ) helper . build ( "rightArrow" ) helper . moveDown ( ) hel…" at bounding box center [316, 130] width 132 height 144
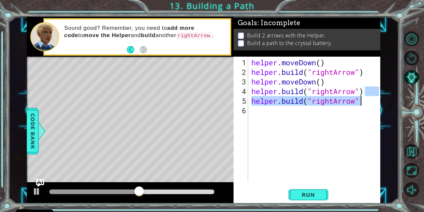
click at [361, 99] on div "helper . moveDown ( ) helper . build ( "rightArrow" ) helper . moveDown ( ) hel…" at bounding box center [316, 130] width 132 height 144
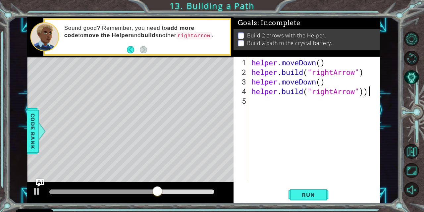
type textarea "[DOMAIN_NAME]("rightArrow")"
click at [252, 105] on div "helper . moveDown ( ) helper . build ( "rightArrow" ) helper . moveDown ( ) hel…" at bounding box center [316, 130] width 132 height 144
paste textarea "[DOMAIN_NAME]("rightArrow""
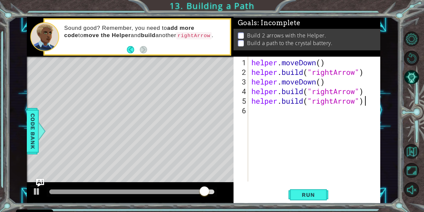
scroll to position [0, 5]
type textarea "[DOMAIN_NAME]("rightArrow")"
click at [314, 194] on span "Run" at bounding box center [308, 194] width 26 height 7
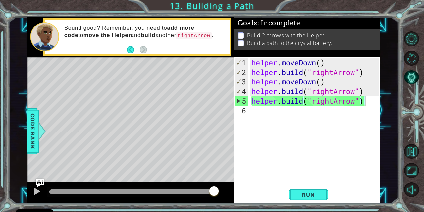
click at [38, 181] on img "Ask AI" at bounding box center [40, 182] width 9 height 9
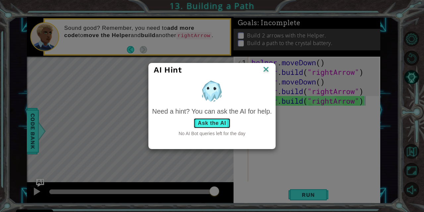
click at [219, 121] on button "Ask the AI" at bounding box center [211, 123] width 37 height 11
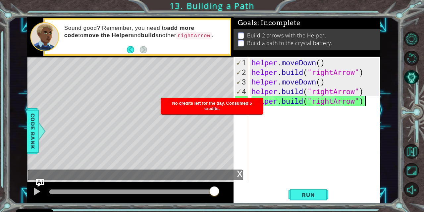
click at [219, 121] on div "Level Map" at bounding box center [180, 154] width 306 height 195
click at [205, 88] on div "Level Map" at bounding box center [180, 154] width 306 height 195
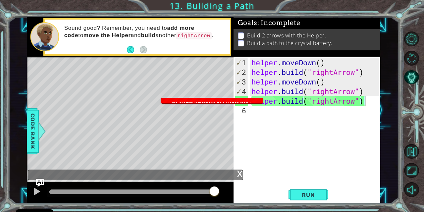
click at [238, 174] on div "x" at bounding box center [240, 173] width 6 height 7
